Goal: Check status

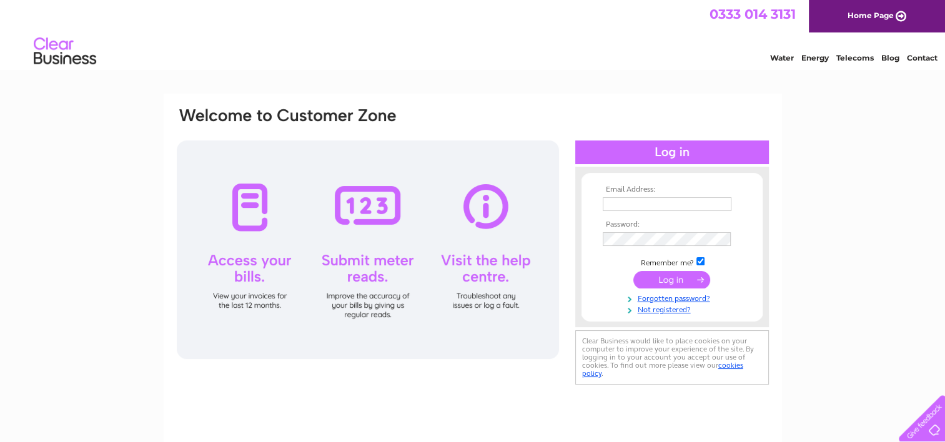
type input "pduncan@musselburgh-racecourse.co.uk"
click at [678, 282] on input "submit" at bounding box center [671, 279] width 77 height 17
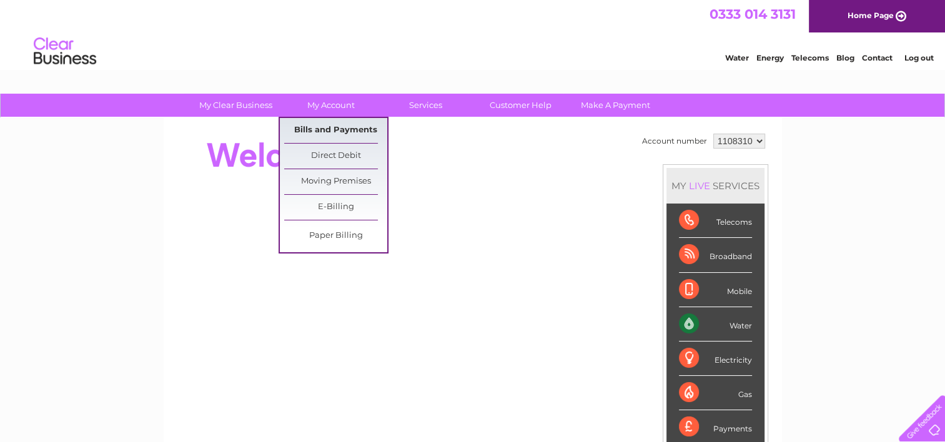
click at [320, 131] on link "Bills and Payments" at bounding box center [335, 130] width 103 height 25
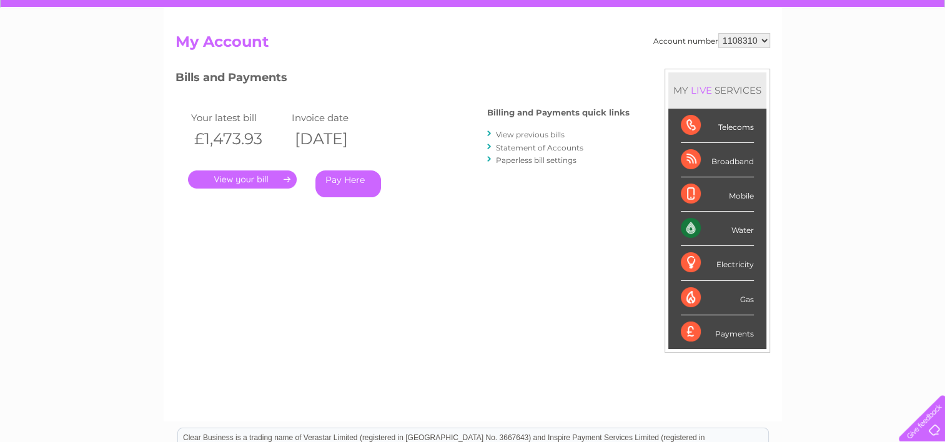
scroll to position [125, 0]
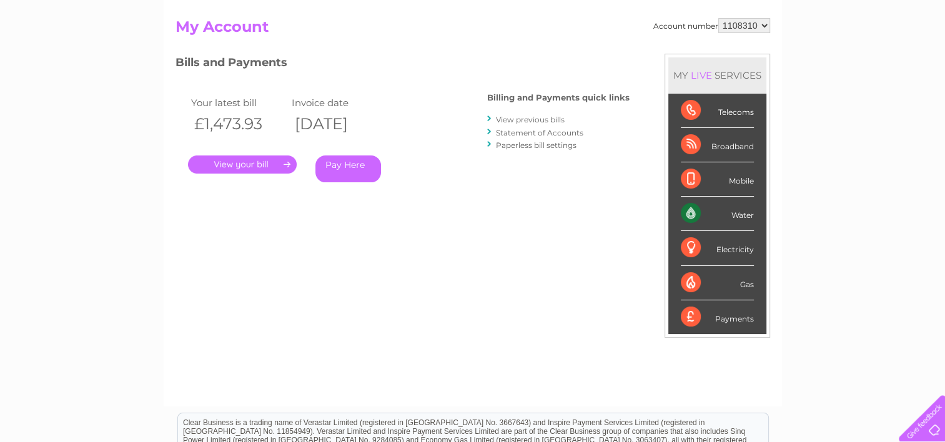
click at [525, 132] on link "Statement of Accounts" at bounding box center [539, 132] width 87 height 9
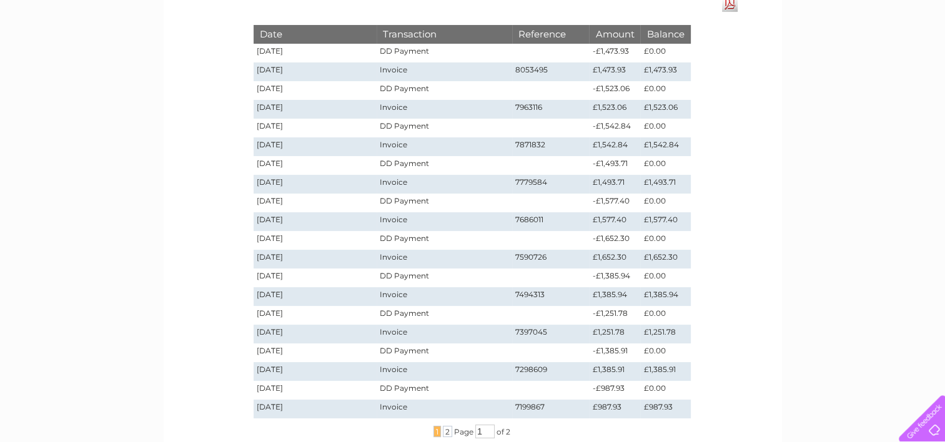
scroll to position [187, 0]
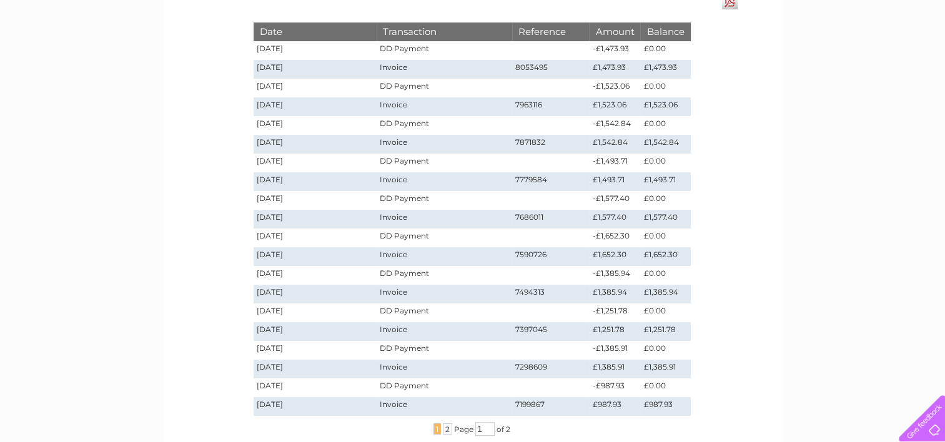
click at [98, 247] on div "My Clear Business Login Details My Details My Preferences Link Account My Accou…" at bounding box center [472, 284] width 945 height 756
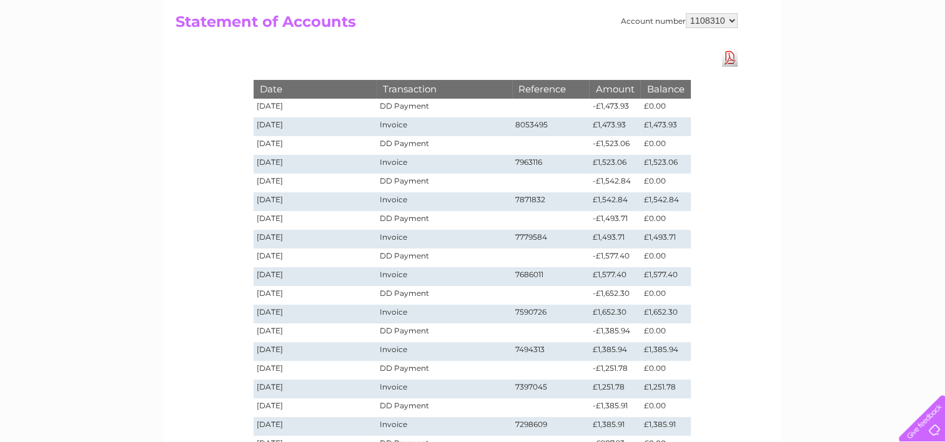
scroll to position [62, 0]
